Goal: Information Seeking & Learning: Learn about a topic

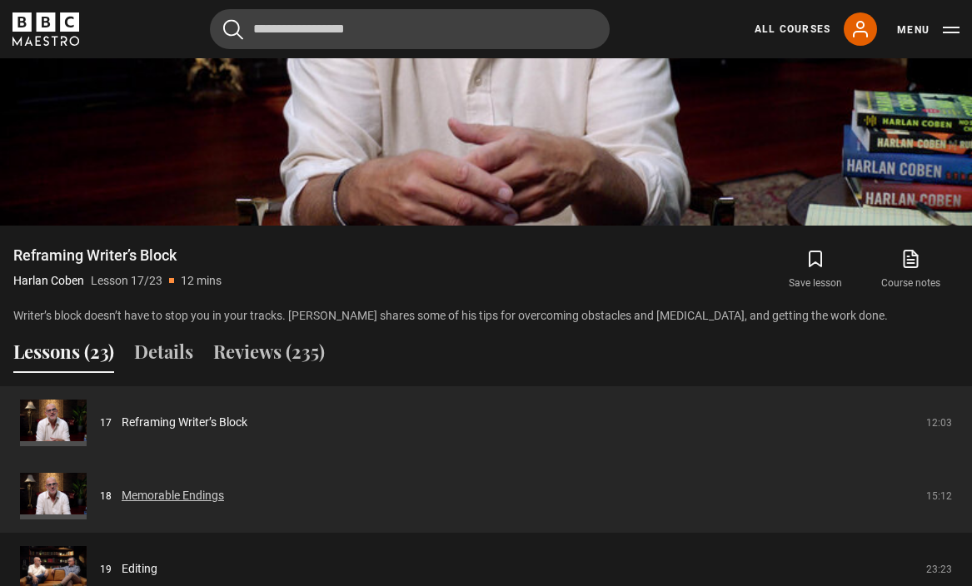
scroll to position [1557, 0]
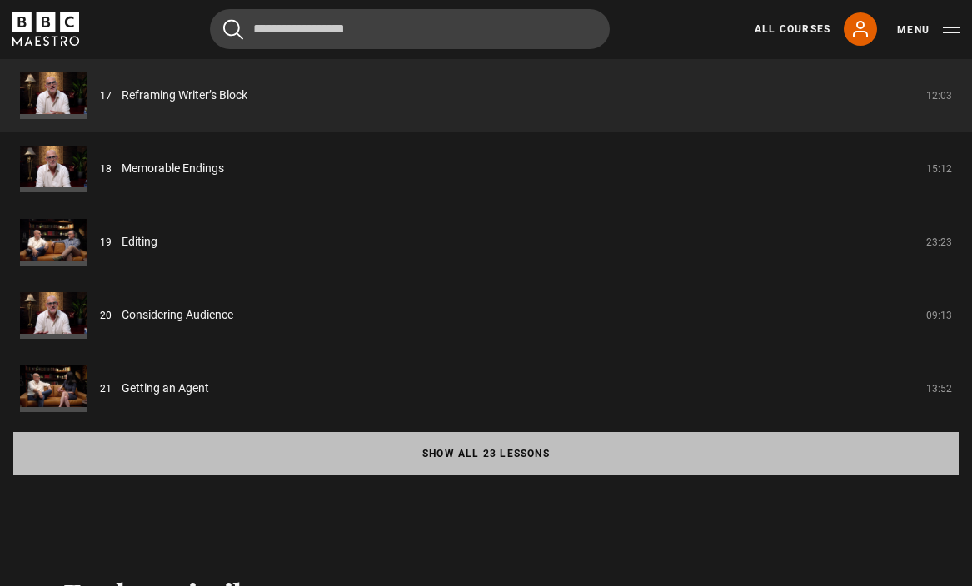
click at [467, 432] on button "Show all 23 lessons" at bounding box center [485, 453] width 945 height 43
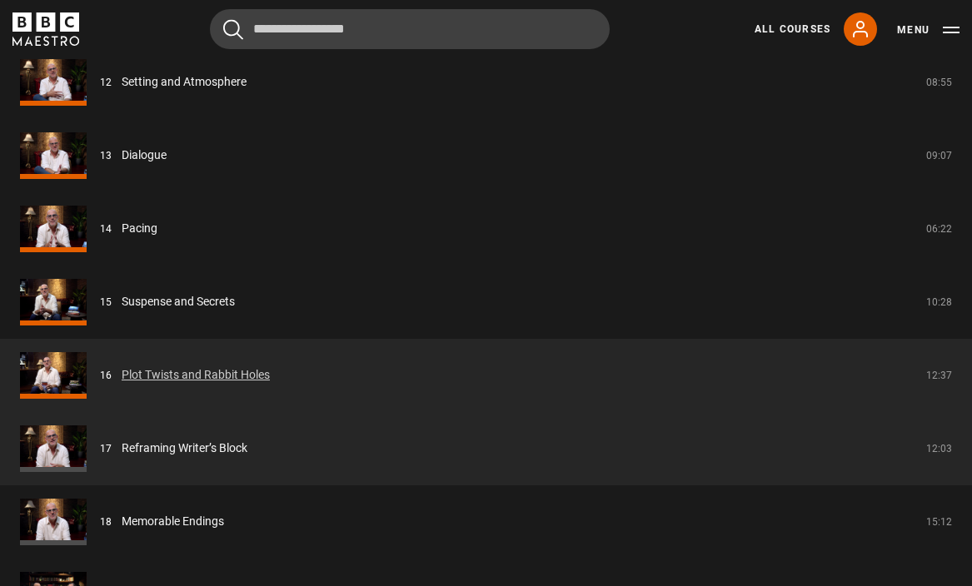
scroll to position [2467, 0]
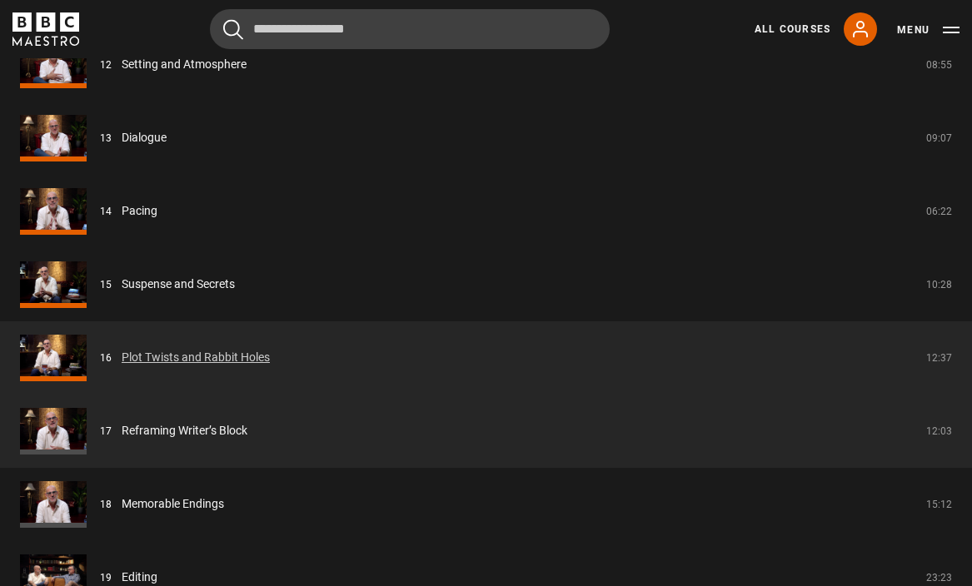
click at [122, 349] on link "Plot Twists and Rabbit Holes" at bounding box center [196, 357] width 148 height 17
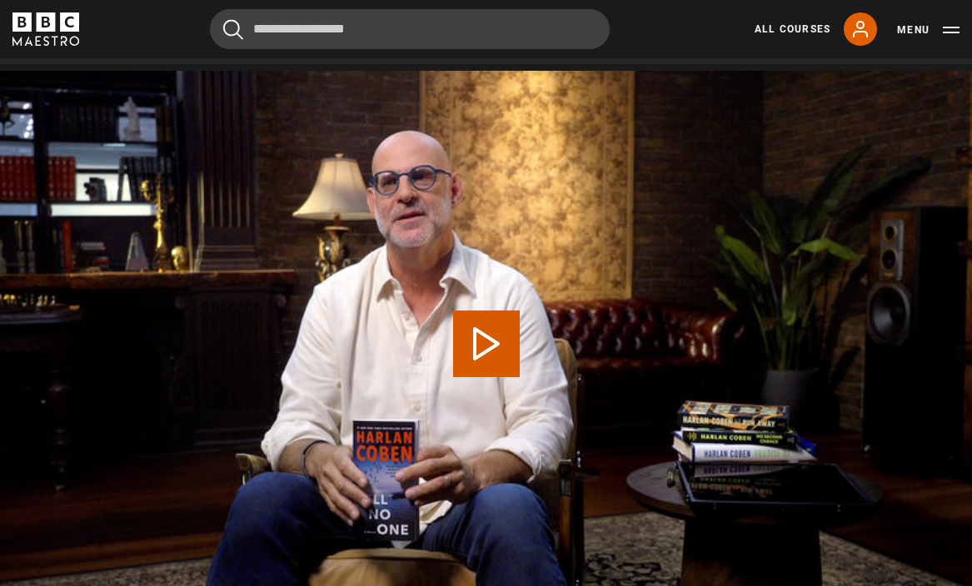
scroll to position [673, 0]
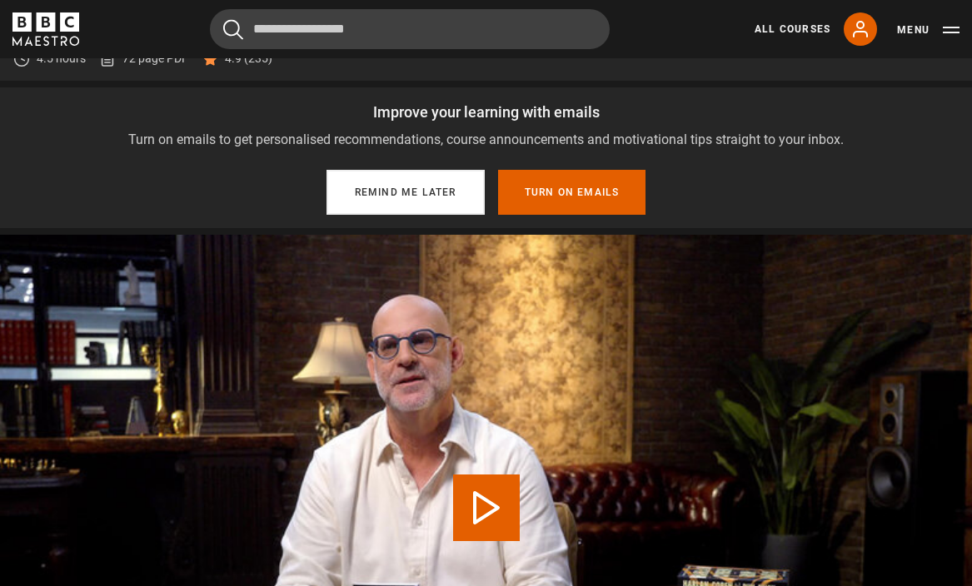
click at [433, 170] on button "Remind me later" at bounding box center [406, 192] width 158 height 45
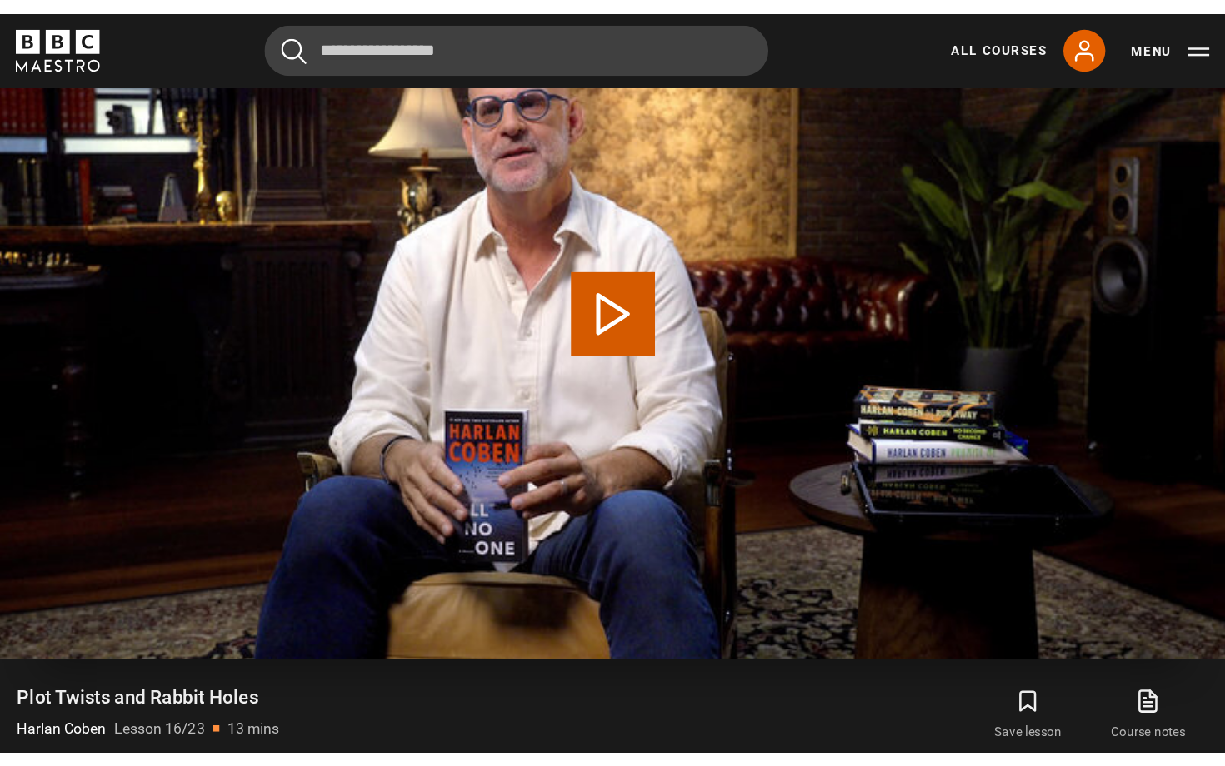
scroll to position [960, 0]
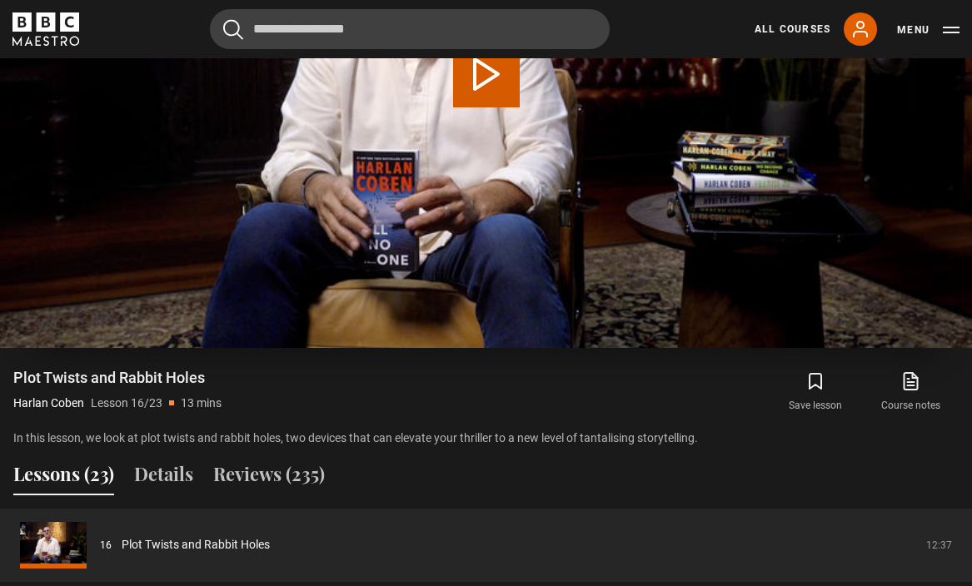
click at [542, 221] on video "Video Player" at bounding box center [486, 74] width 972 height 546
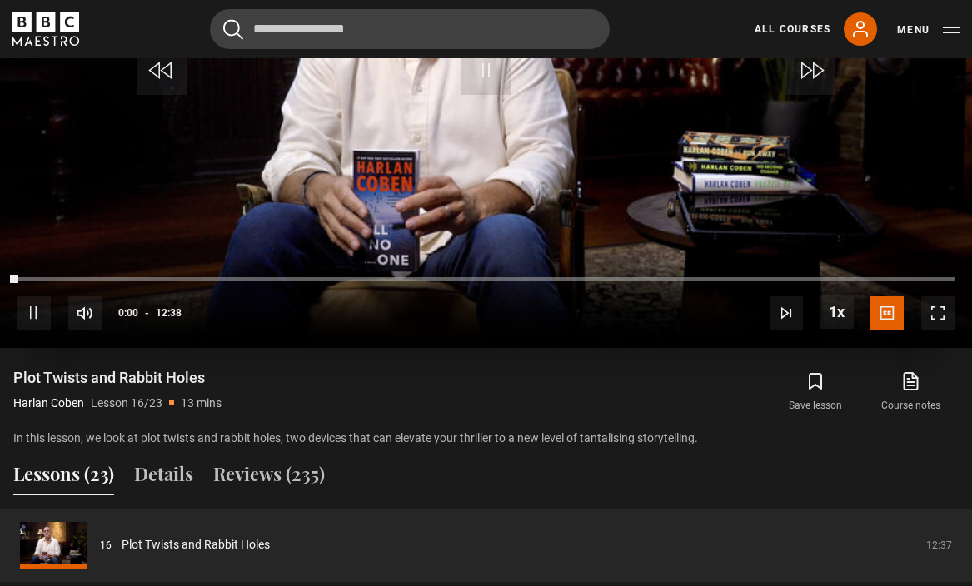
click at [943, 297] on span "Video Player" at bounding box center [937, 313] width 33 height 33
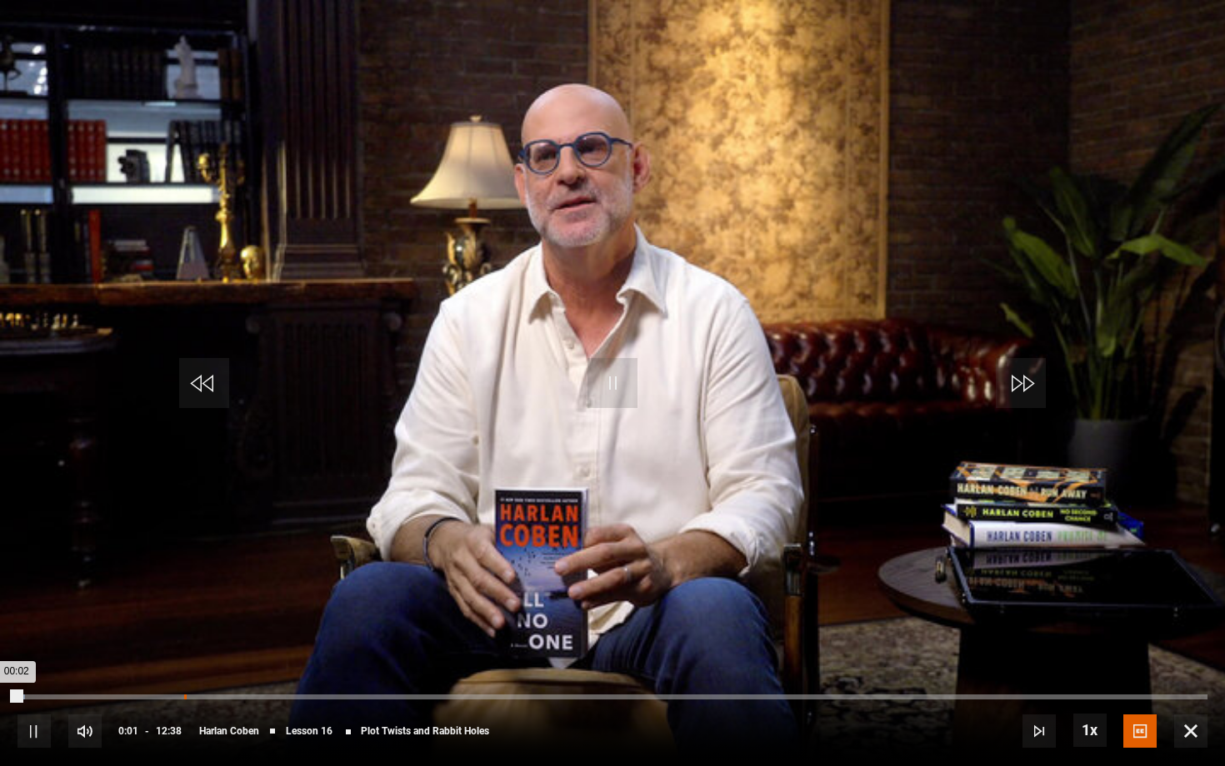
click at [185, 586] on div "01:46" at bounding box center [185, 697] width 2 height 5
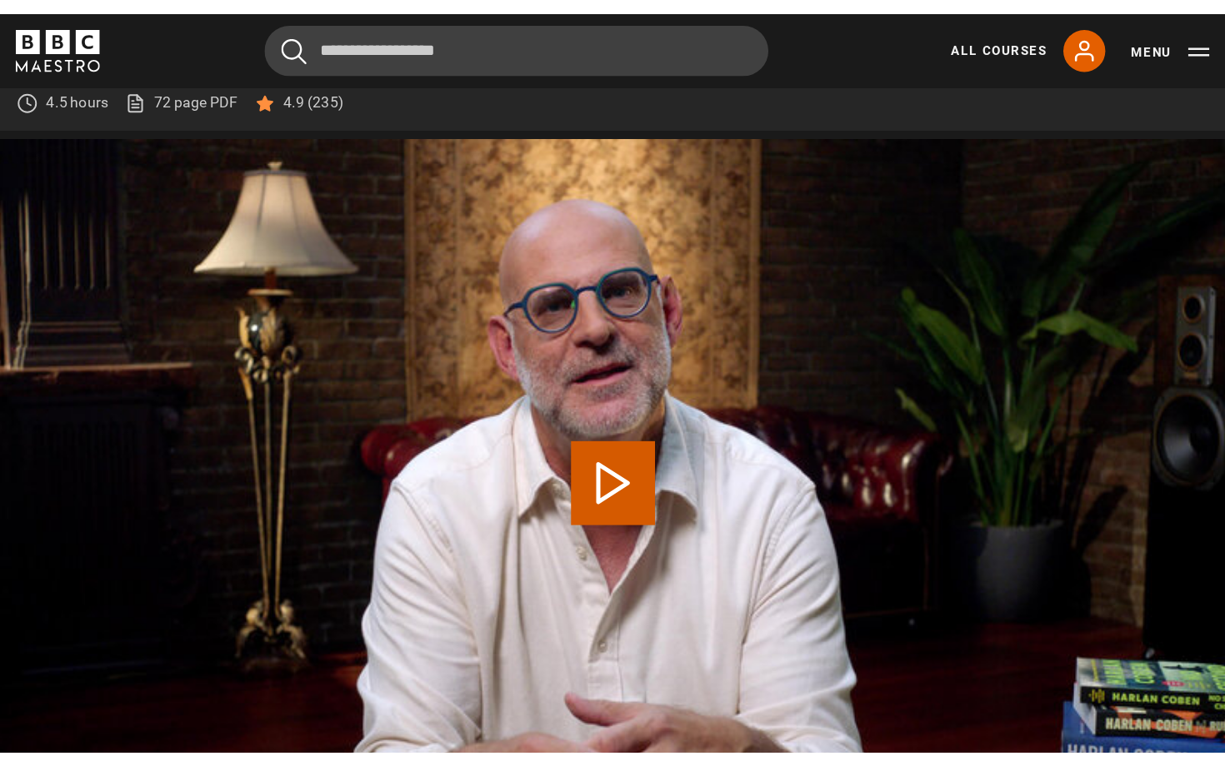
scroll to position [674, 0]
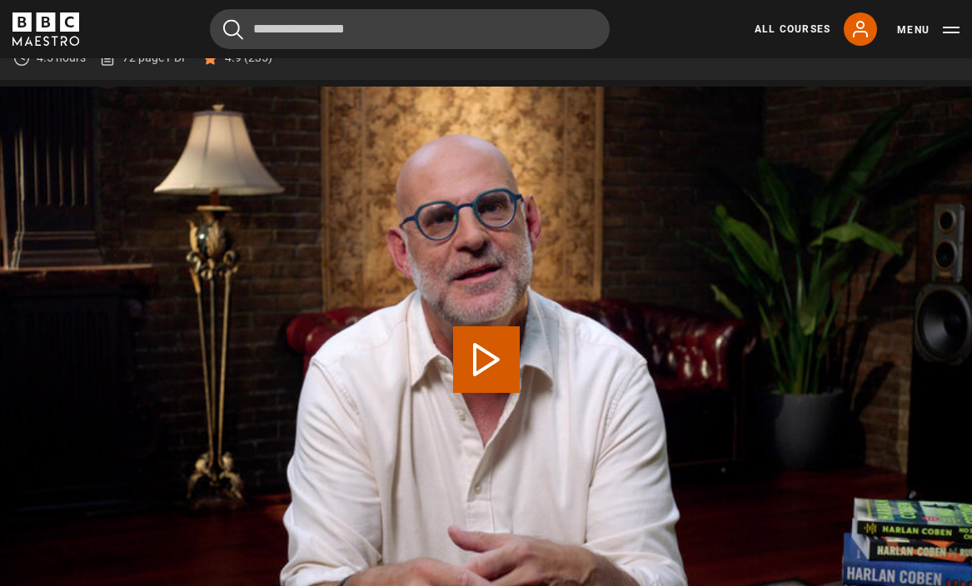
click at [517, 302] on video "Video Player" at bounding box center [486, 360] width 972 height 546
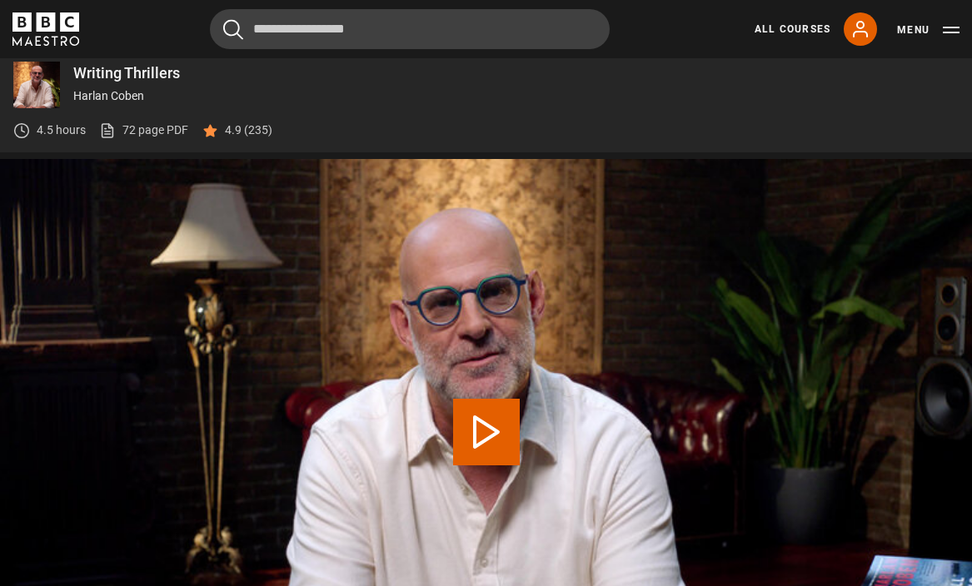
click at [486, 348] on video "Video Player" at bounding box center [486, 432] width 972 height 546
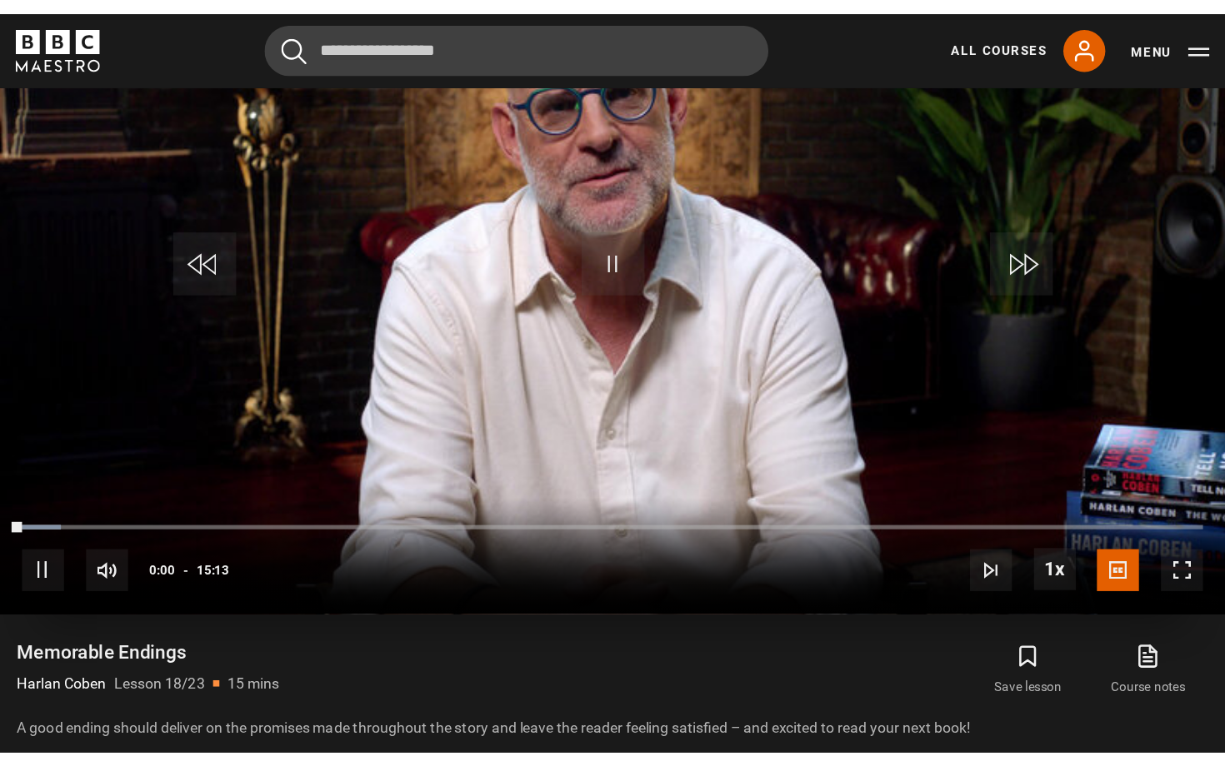
scroll to position [910, 0]
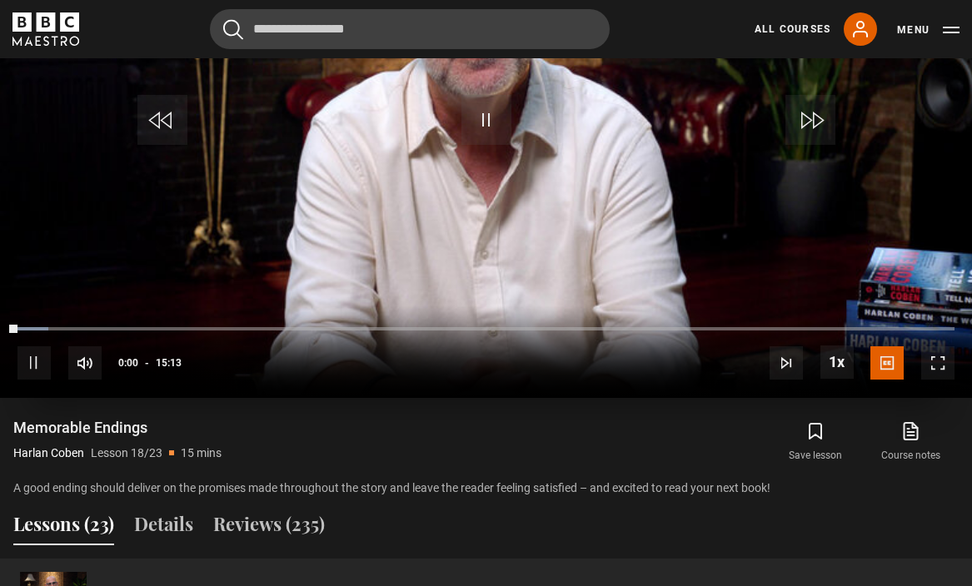
click at [939, 347] on span "Video Player" at bounding box center [937, 363] width 33 height 33
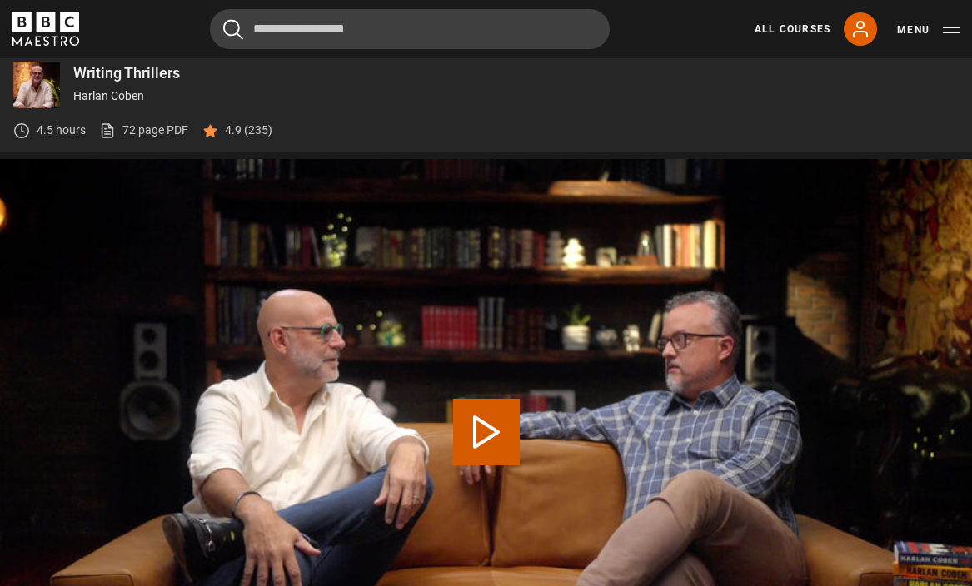
click at [556, 320] on video "Video Player" at bounding box center [486, 432] width 972 height 546
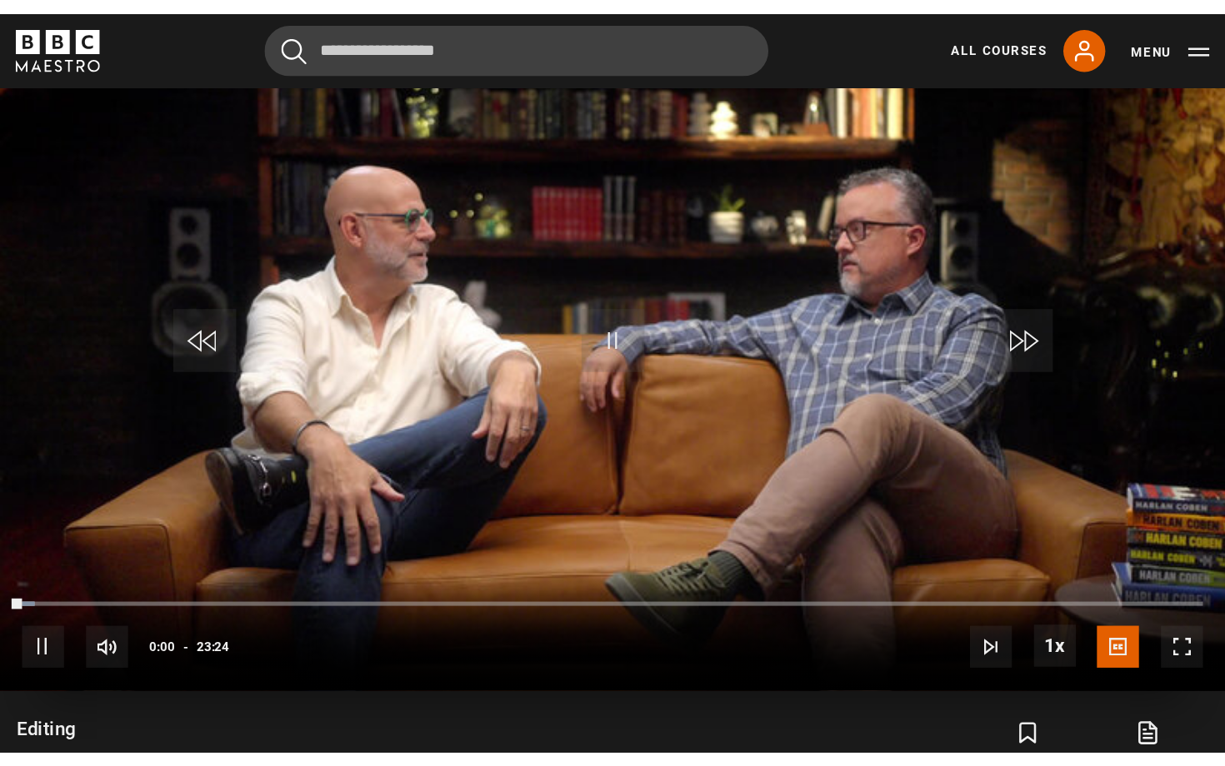
scroll to position [824, 0]
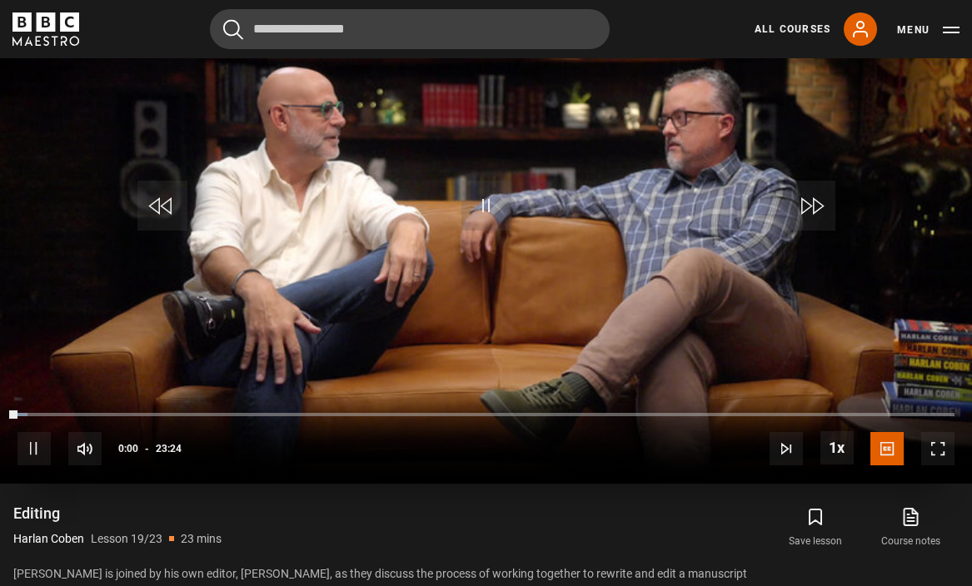
click at [933, 432] on span "Video Player" at bounding box center [937, 448] width 33 height 33
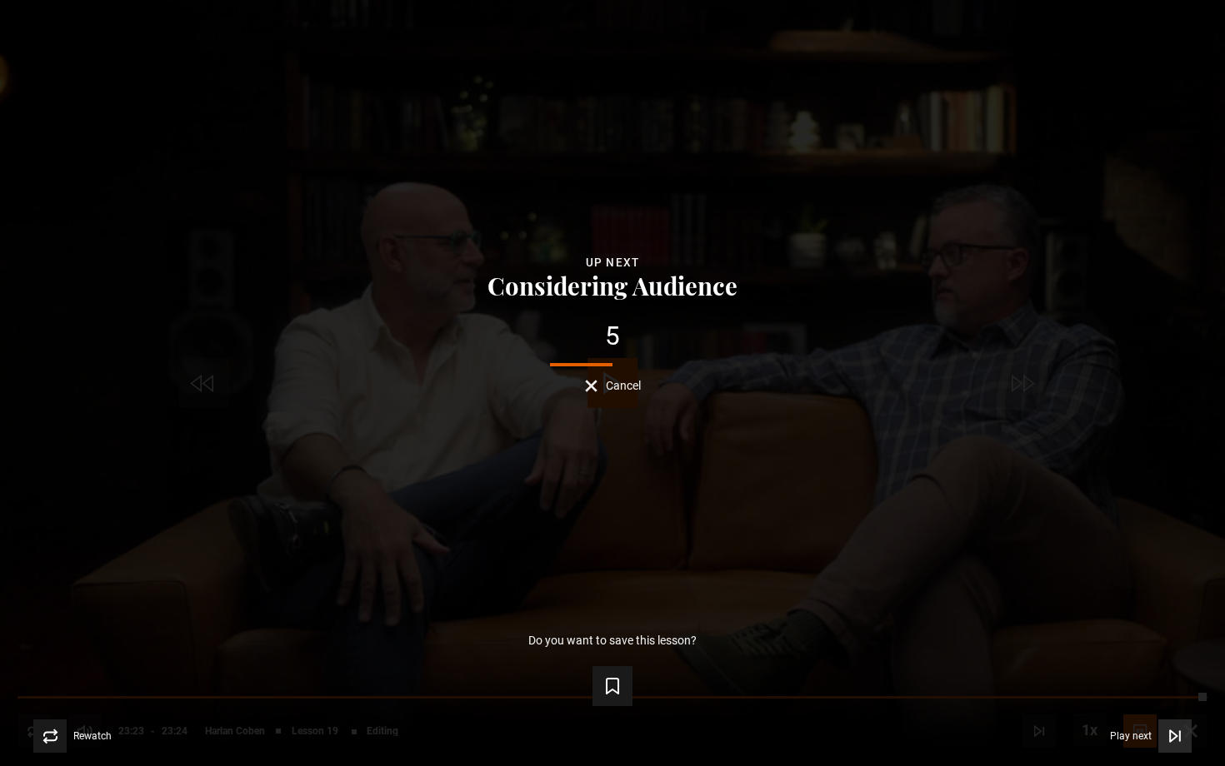
click at [971, 586] on icon "Video Player" at bounding box center [1173, 736] width 7 height 11
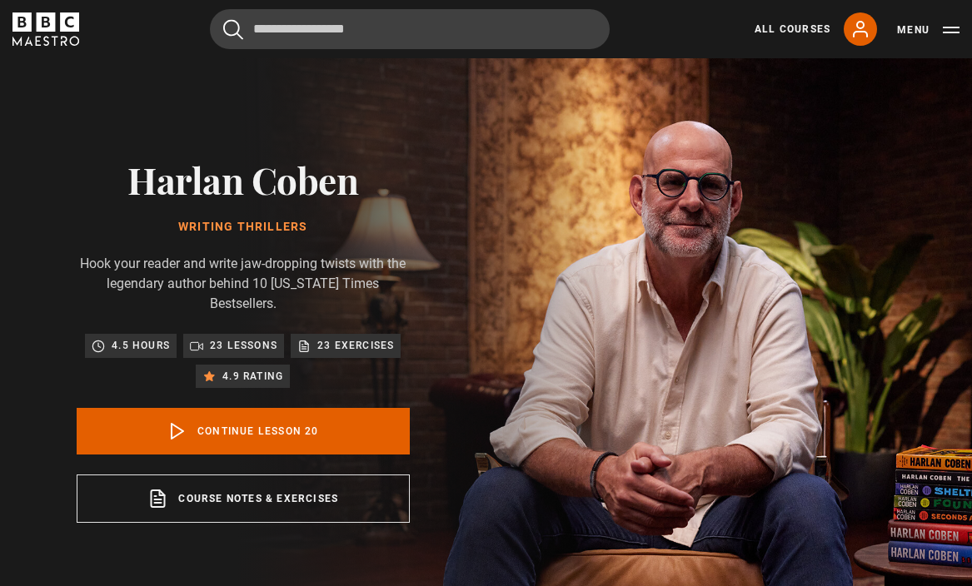
scroll to position [601, 0]
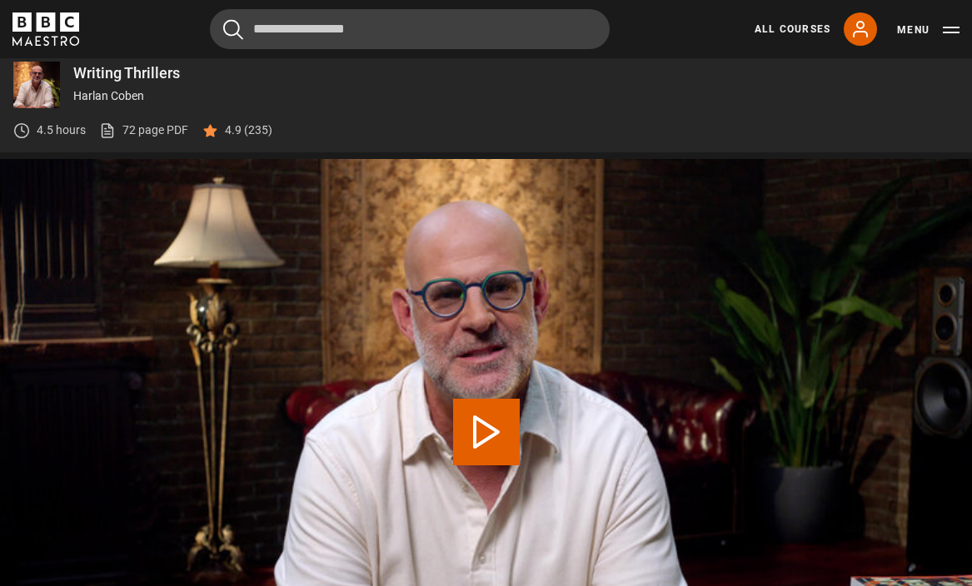
click at [488, 371] on video "Video Player" at bounding box center [486, 432] width 972 height 546
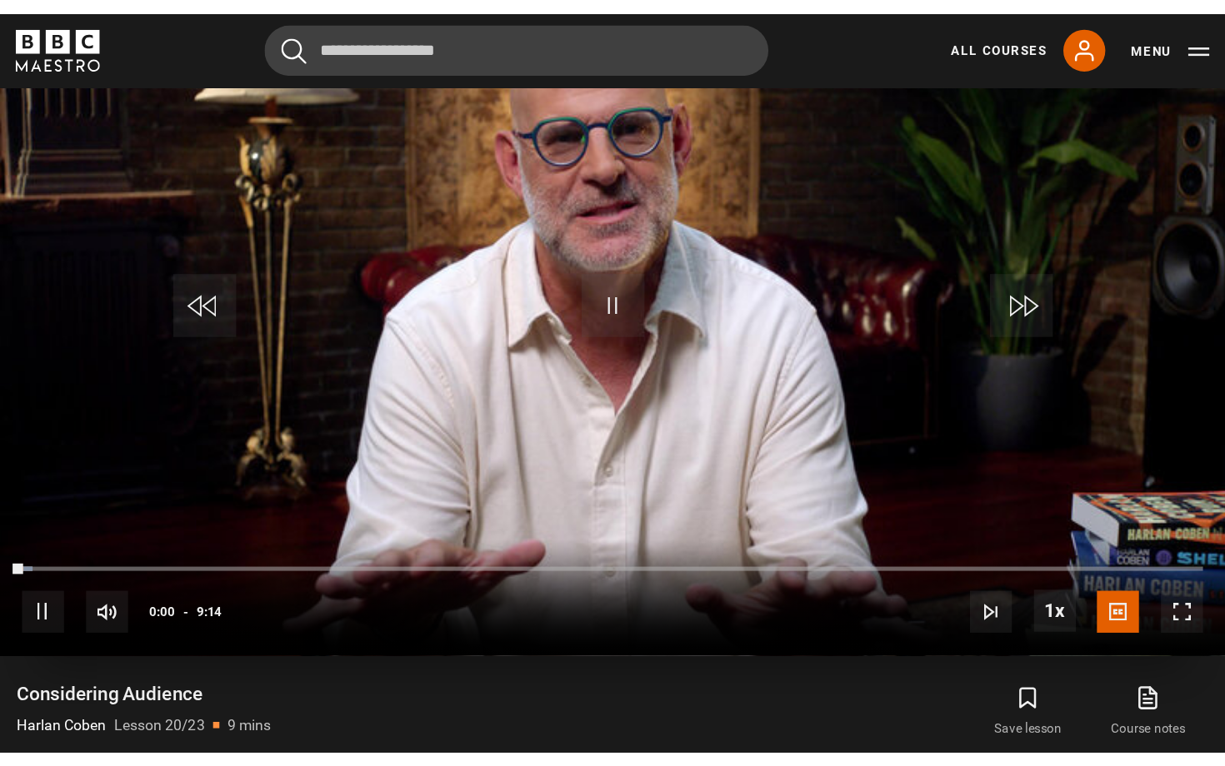
scroll to position [813, 0]
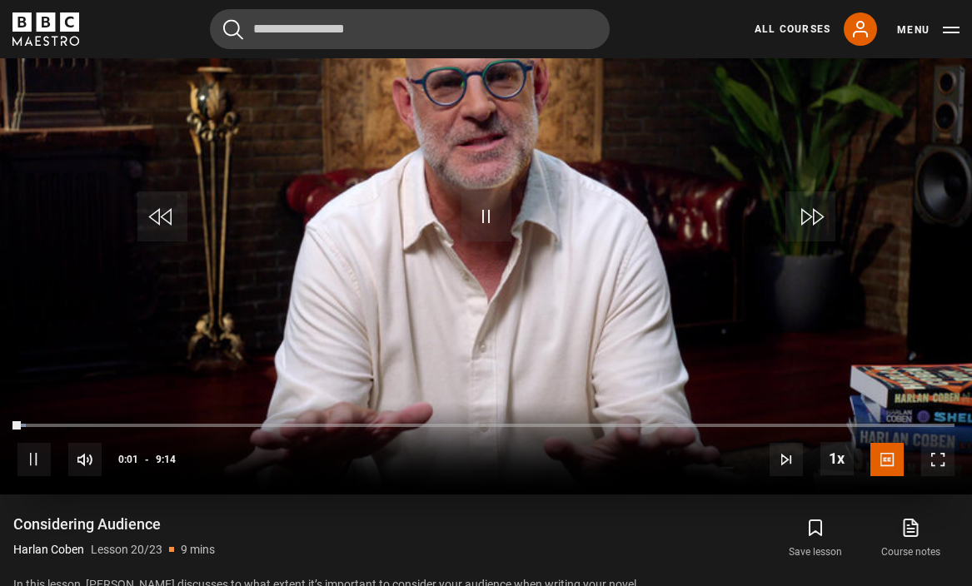
click at [930, 443] on span "Video Player" at bounding box center [937, 459] width 33 height 33
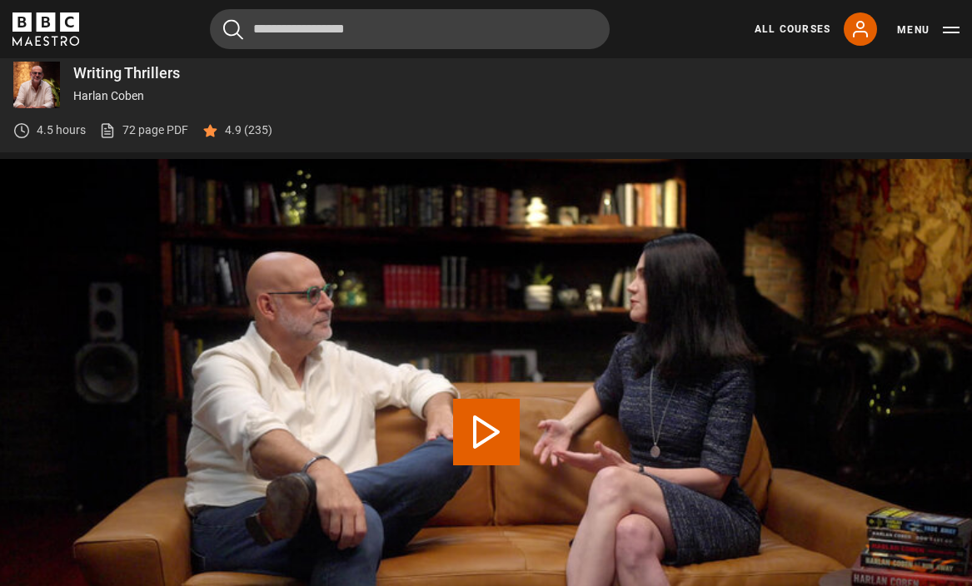
click at [491, 412] on button "Play Lesson Getting an Agent" at bounding box center [486, 432] width 67 height 67
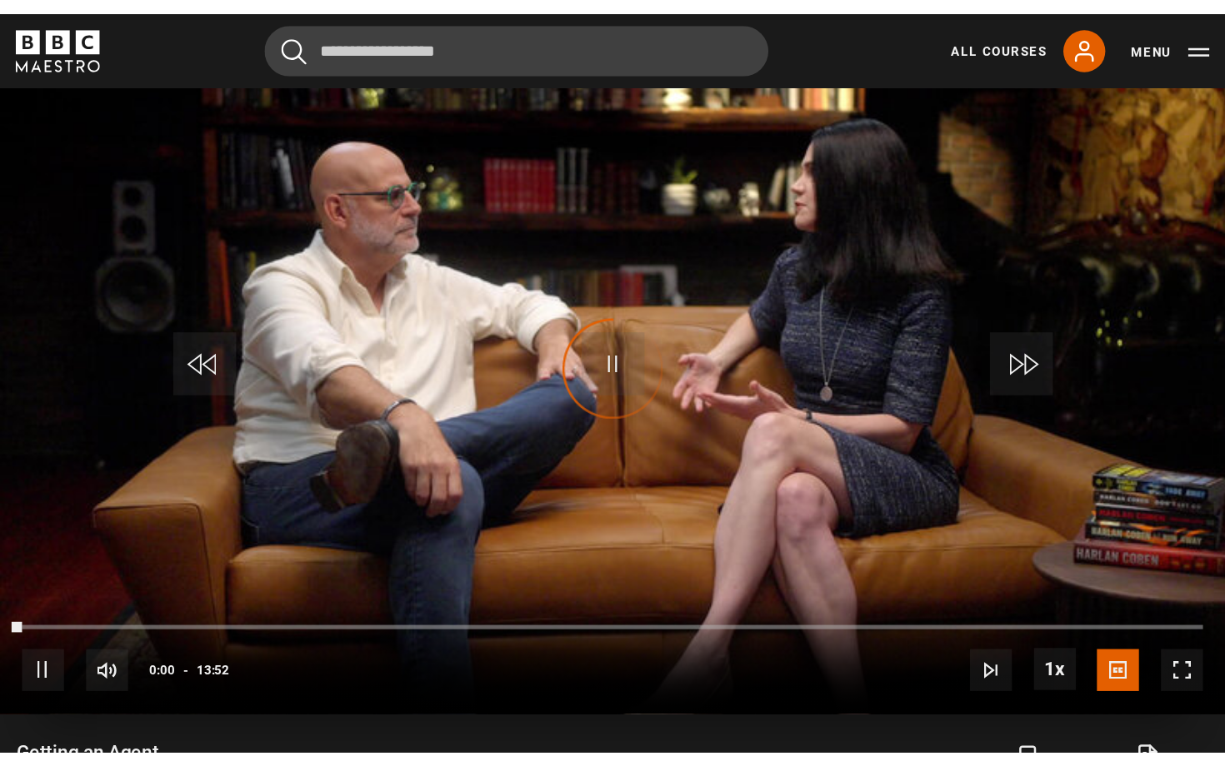
scroll to position [801, 0]
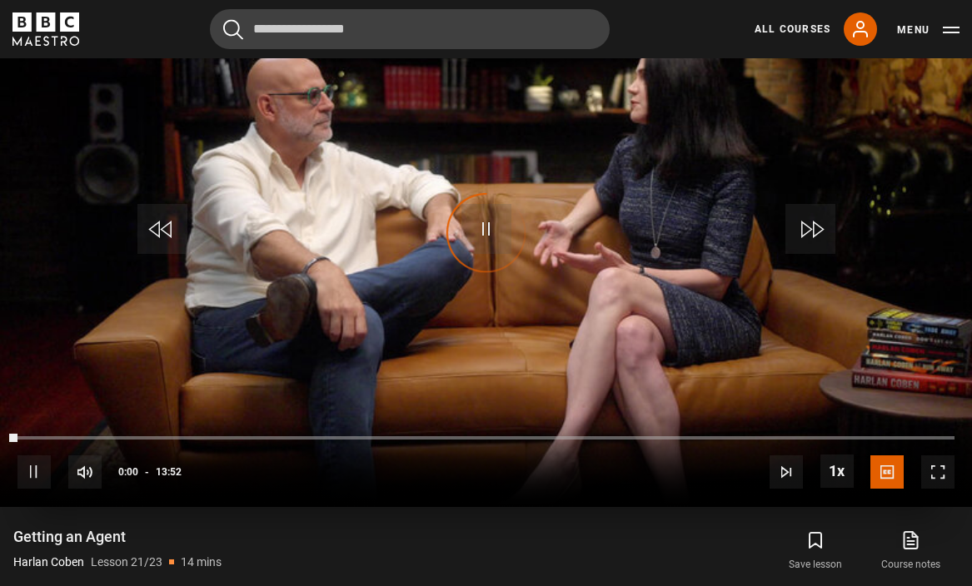
click at [925, 456] on span "Video Player" at bounding box center [937, 472] width 33 height 33
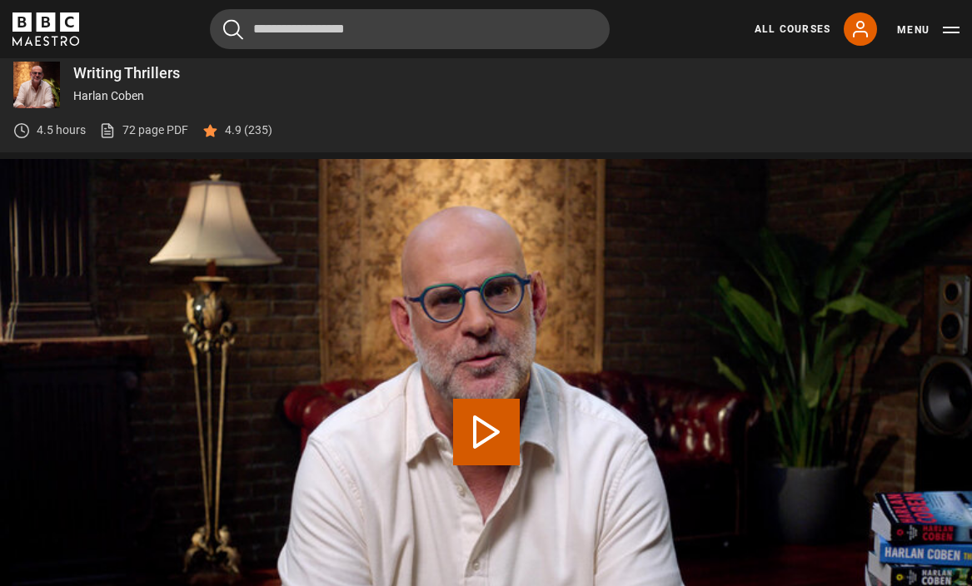
click at [541, 334] on video "Video Player" at bounding box center [486, 432] width 972 height 546
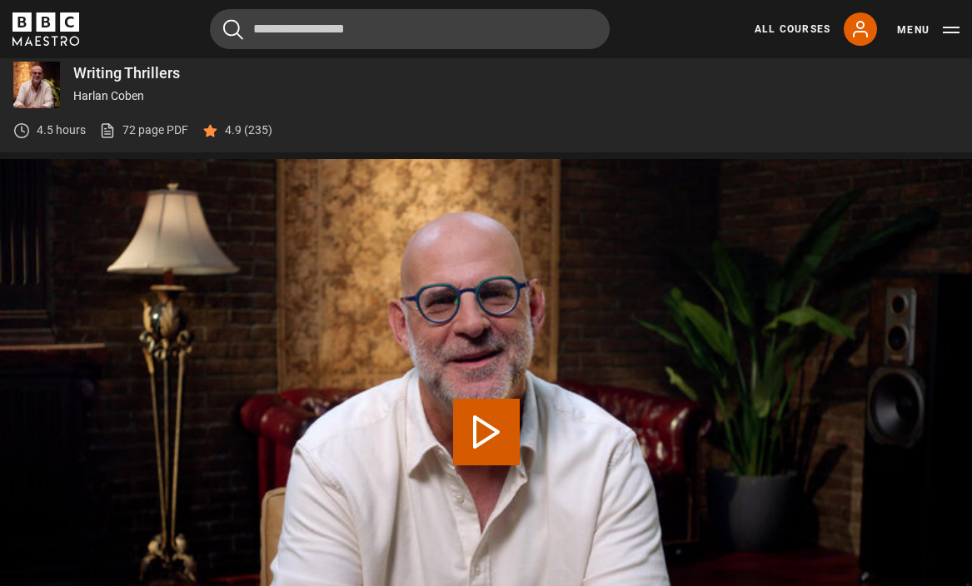
click at [489, 415] on button "Play Lesson Conclusion" at bounding box center [486, 432] width 67 height 67
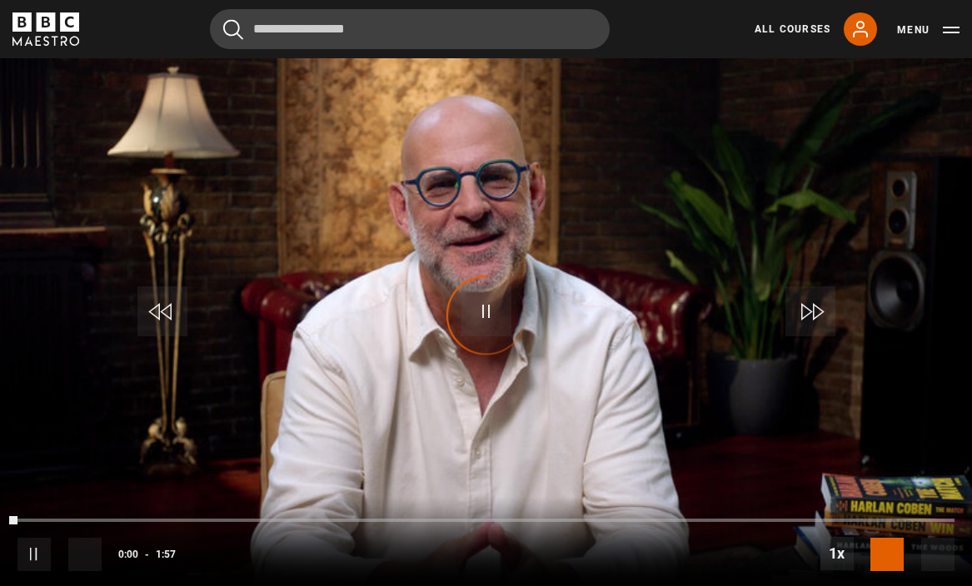
scroll to position [728, 0]
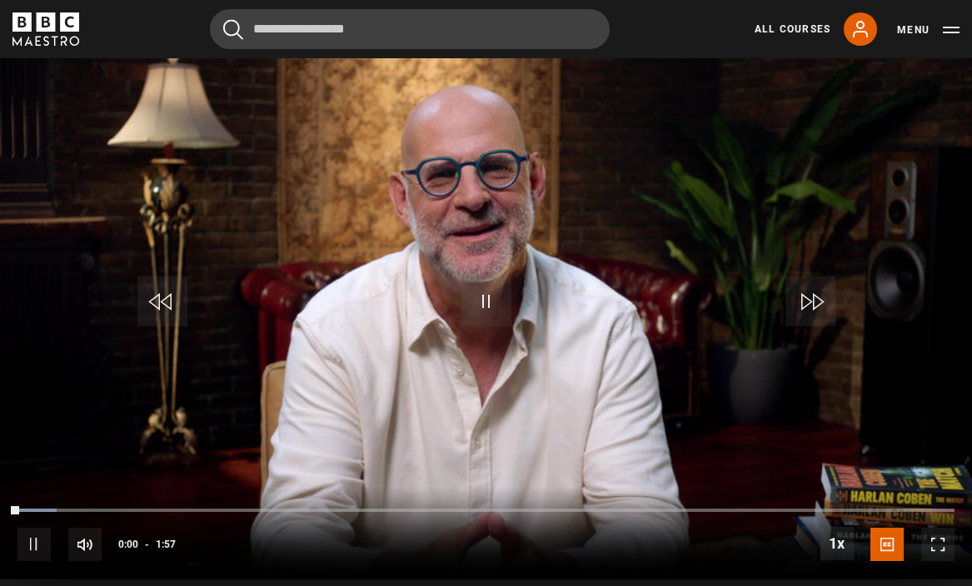
click at [931, 528] on span "Video Player" at bounding box center [937, 544] width 33 height 33
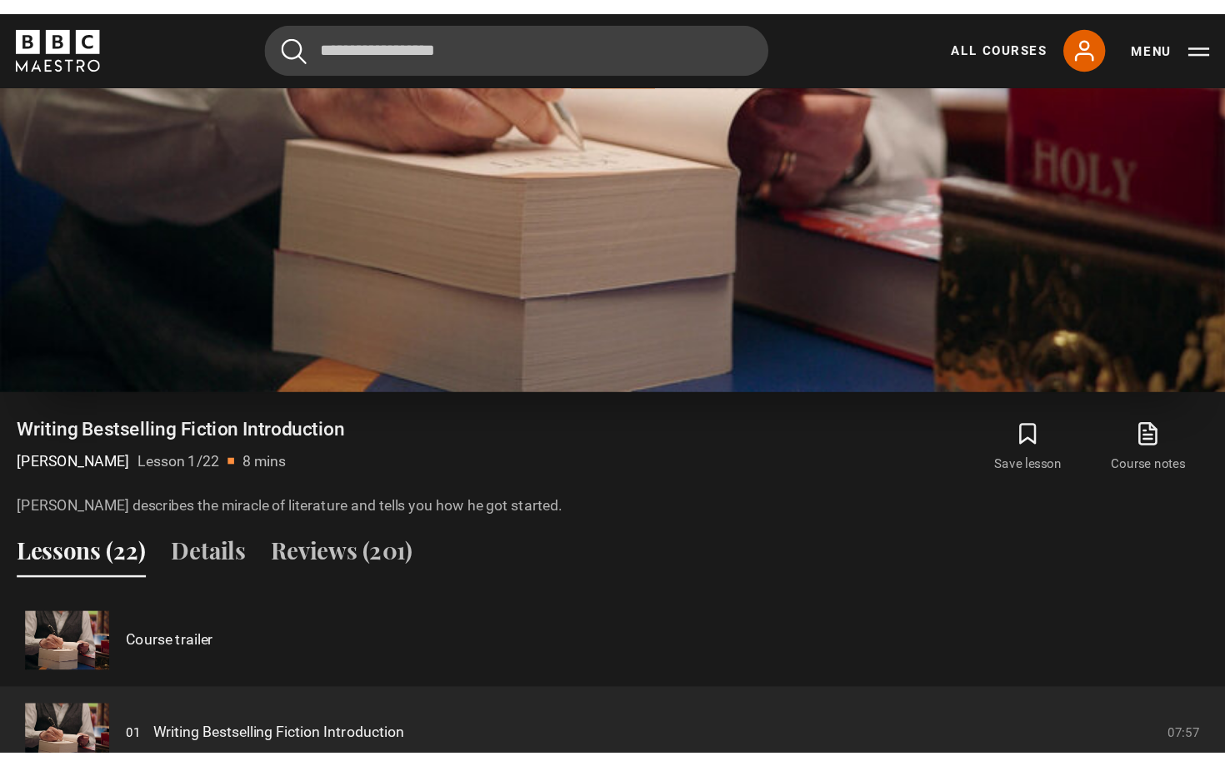
scroll to position [984, 0]
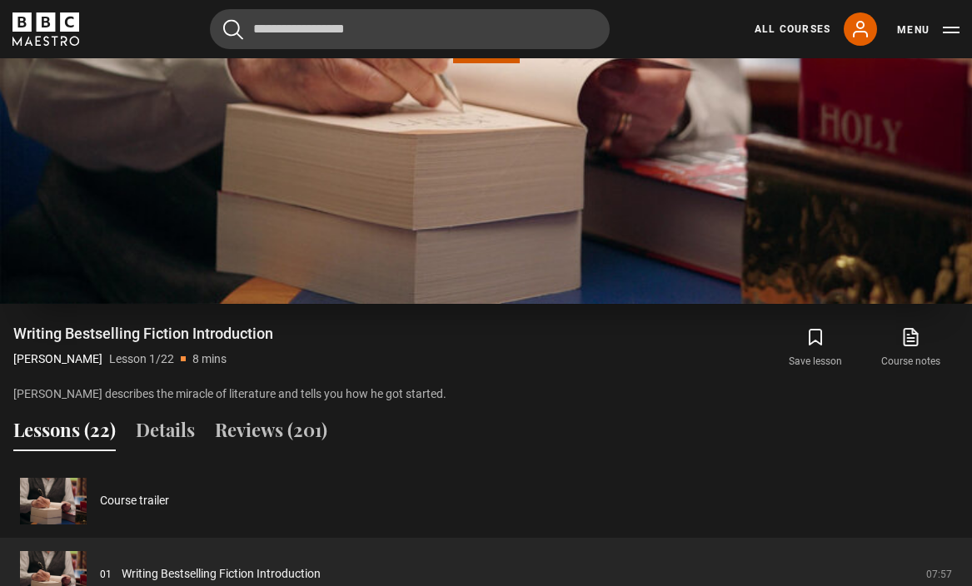
click at [526, 172] on video "Video Player" at bounding box center [486, 30] width 972 height 546
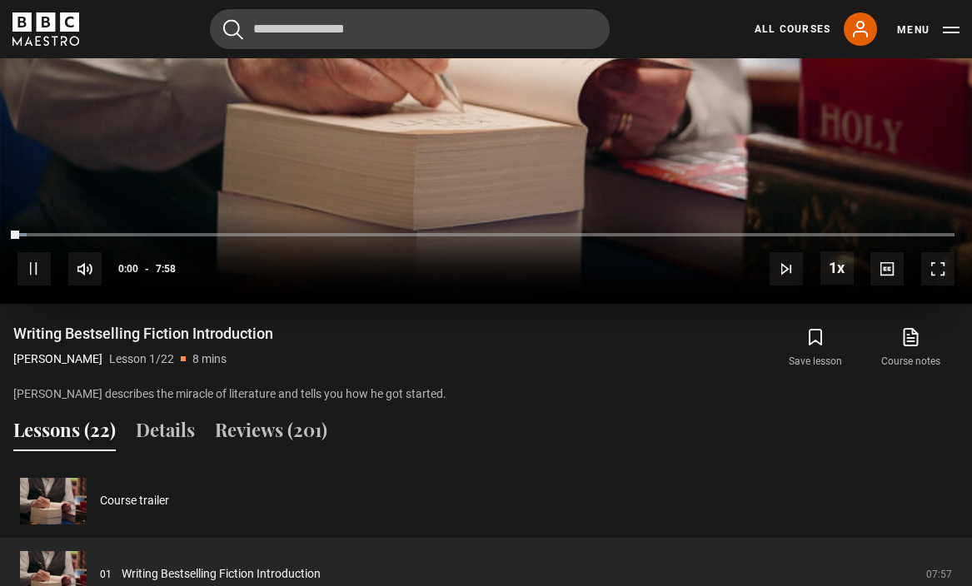
click at [925, 267] on span "Video Player" at bounding box center [937, 268] width 33 height 33
